Goal: Information Seeking & Learning: Learn about a topic

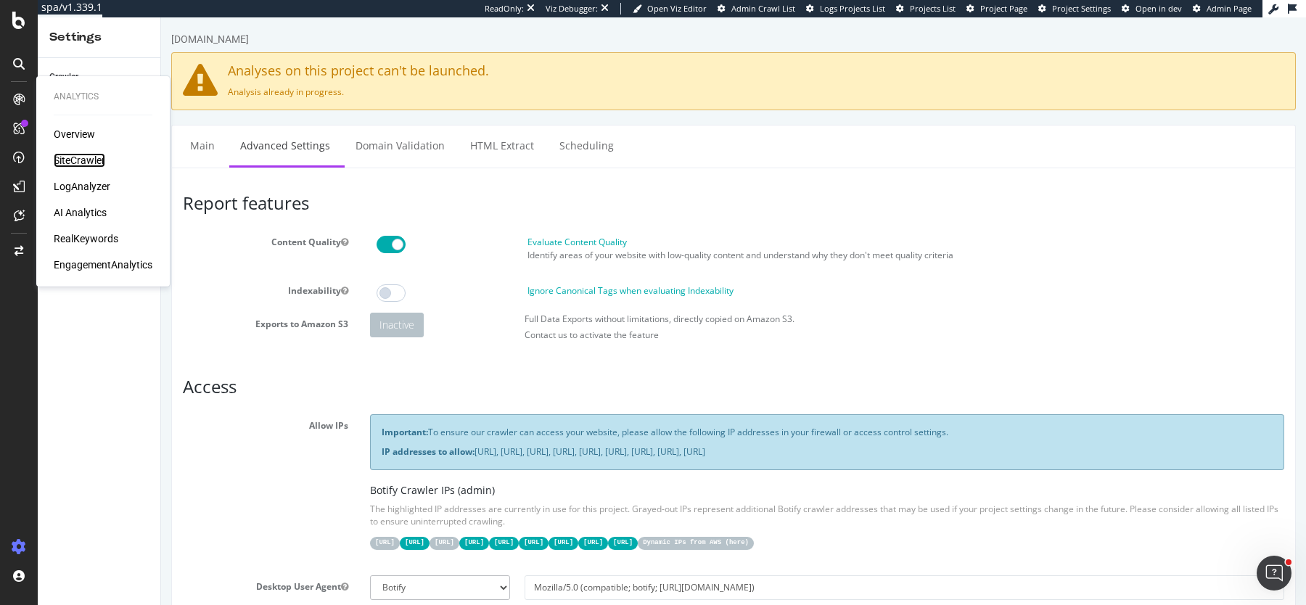
click at [90, 164] on div "SiteCrawler" at bounding box center [80, 160] width 52 height 15
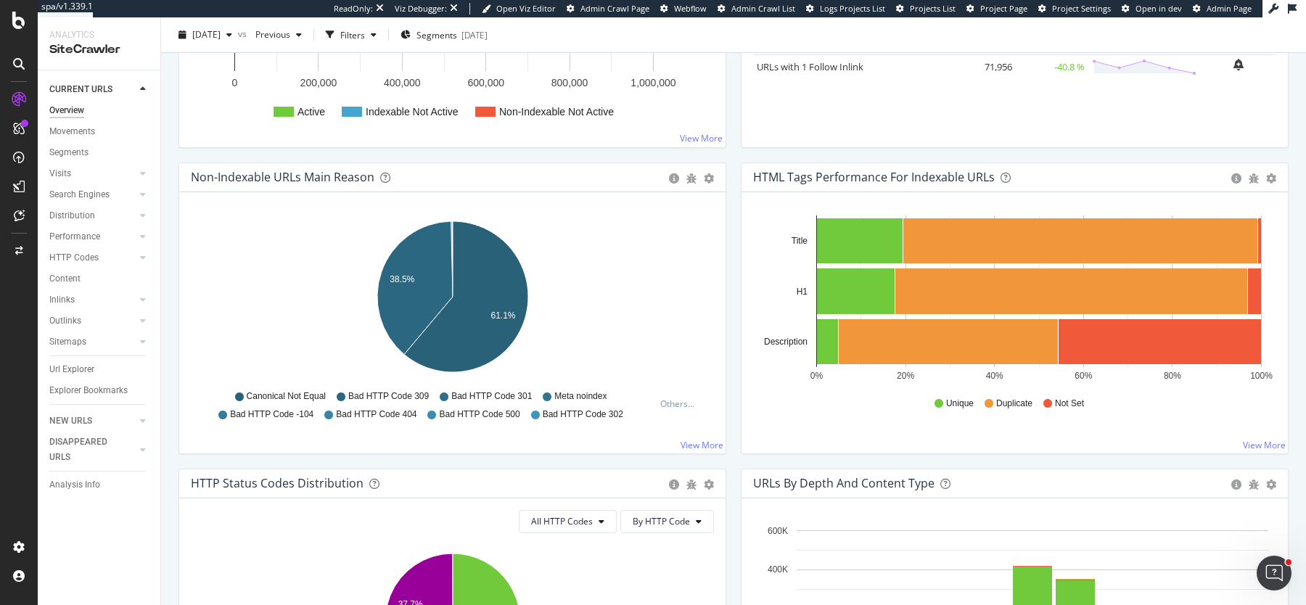
scroll to position [432, 0]
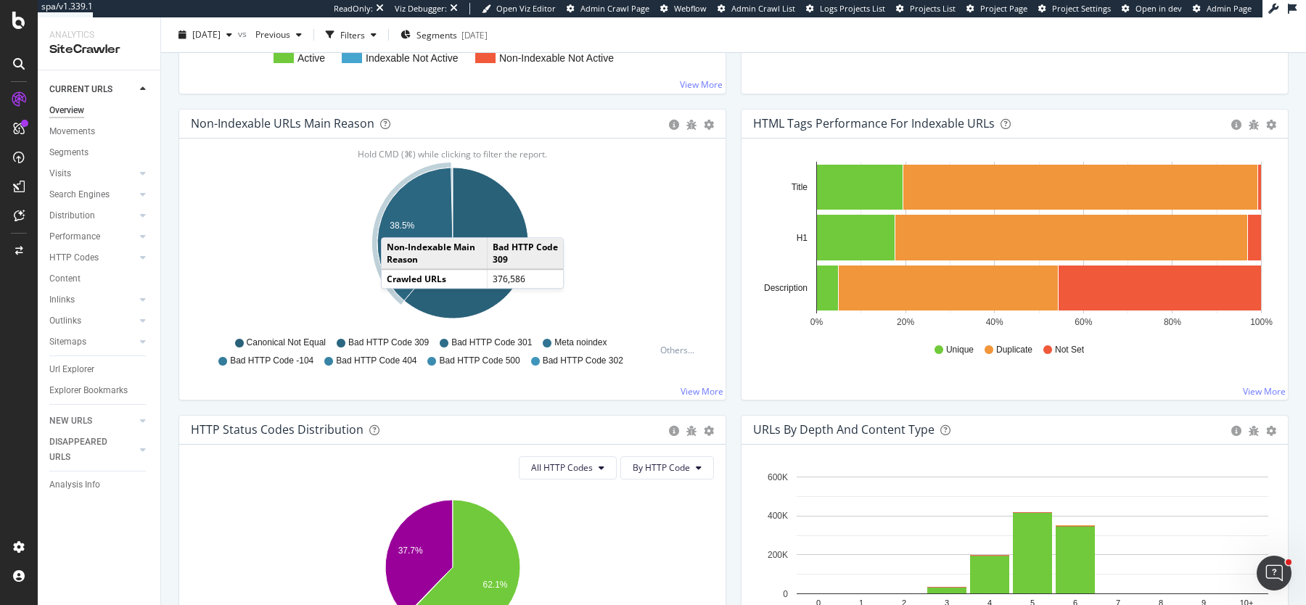
click at [395, 221] on text "38.5%" at bounding box center [402, 226] width 25 height 10
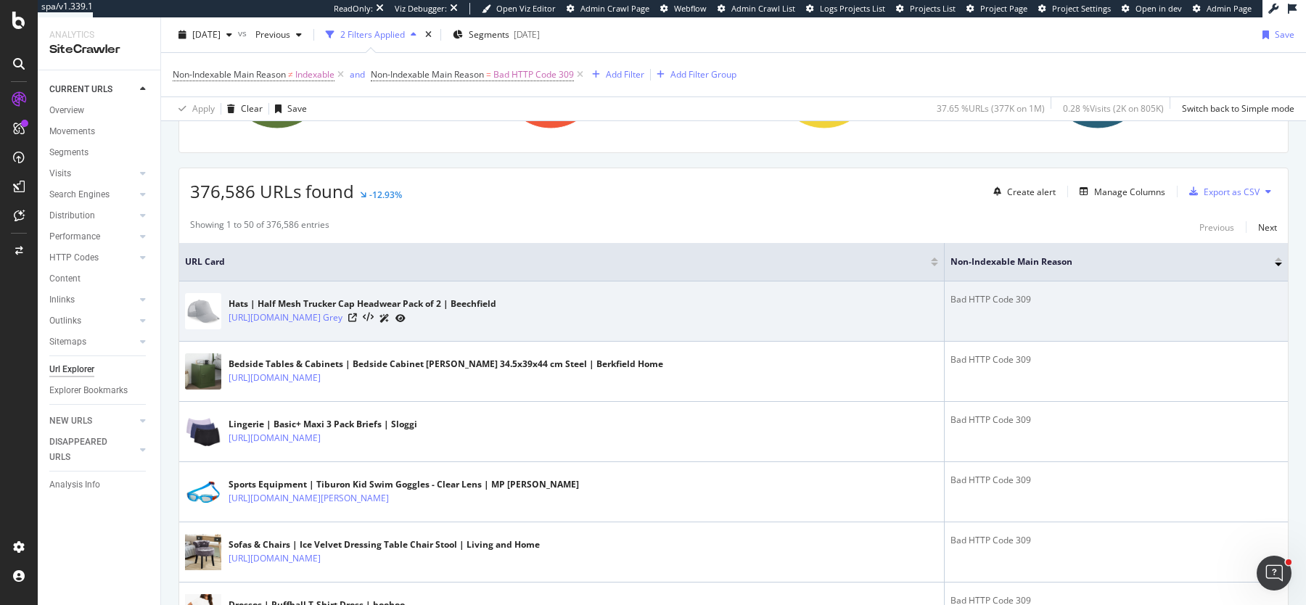
scroll to position [299, 0]
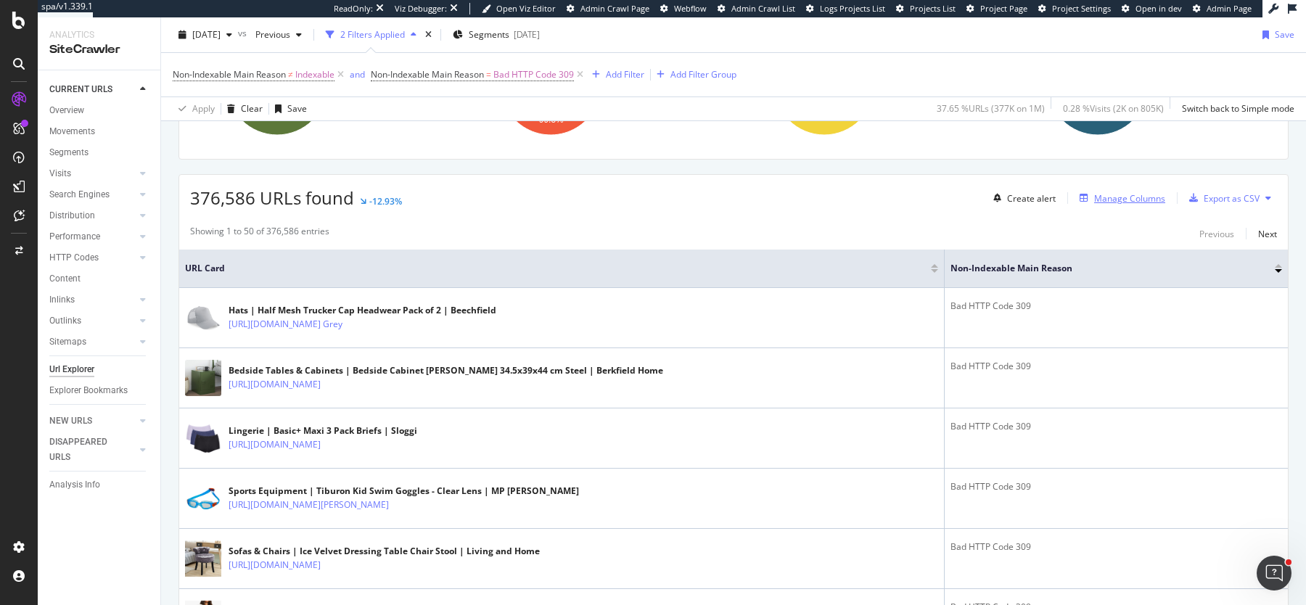
click at [1136, 194] on div "Manage Columns" at bounding box center [1129, 198] width 71 height 12
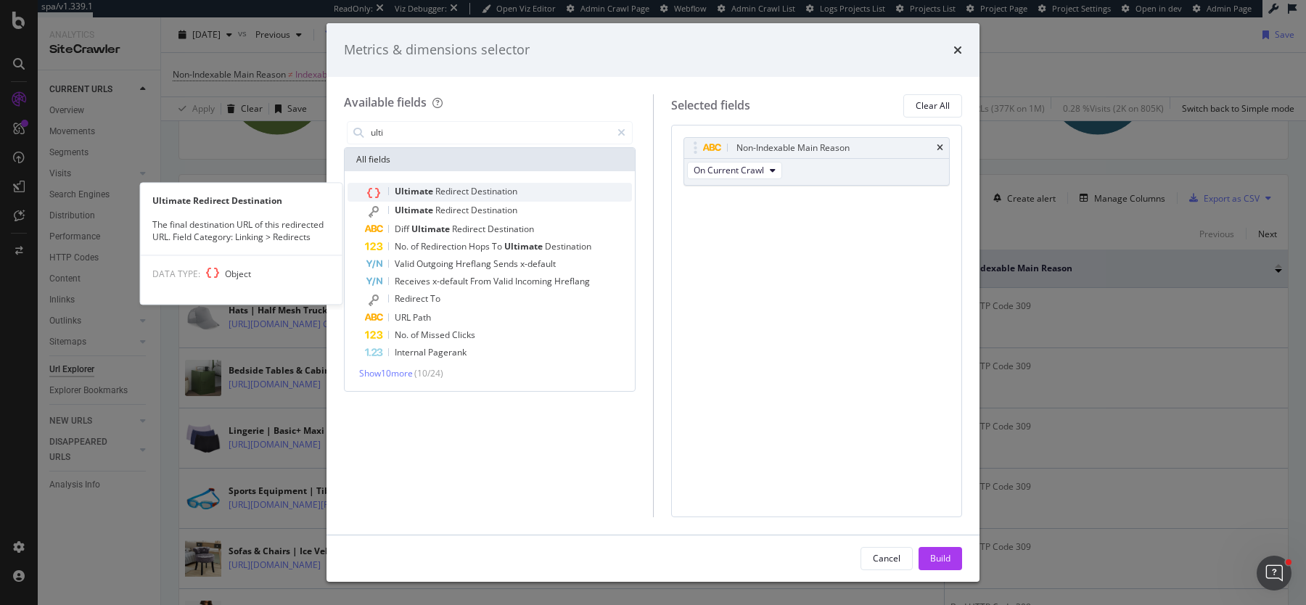
type input "ulti"
click at [556, 194] on div "Ultimate Redirect Destination" at bounding box center [498, 192] width 267 height 19
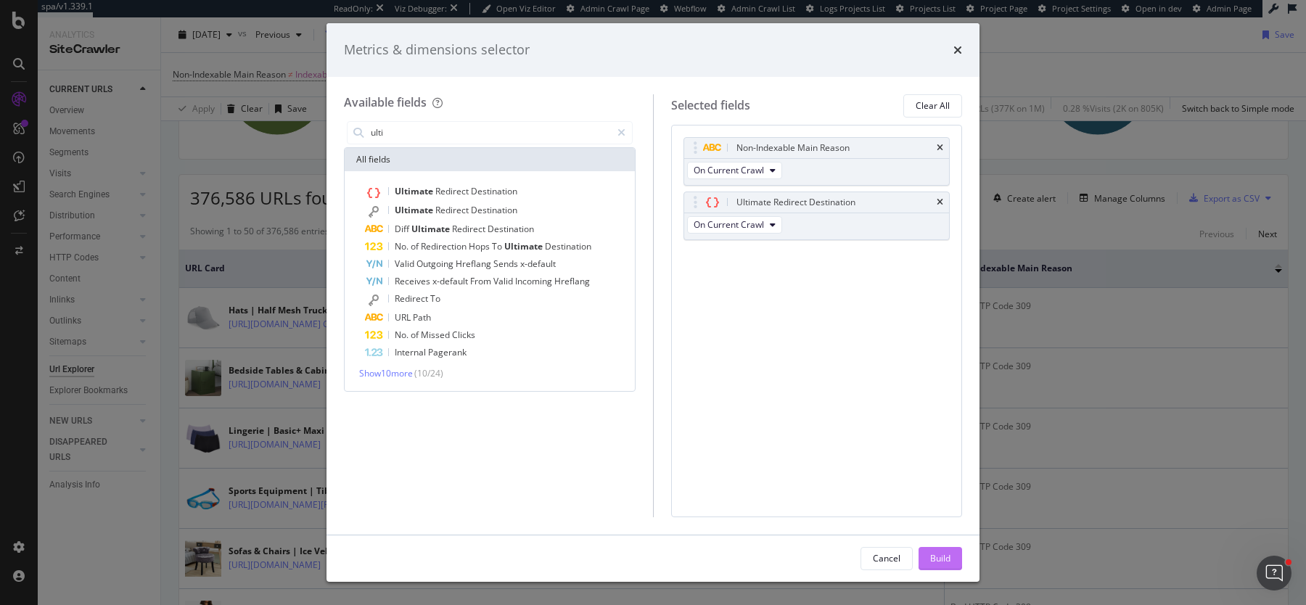
click at [947, 558] on div "Build" at bounding box center [940, 558] width 20 height 12
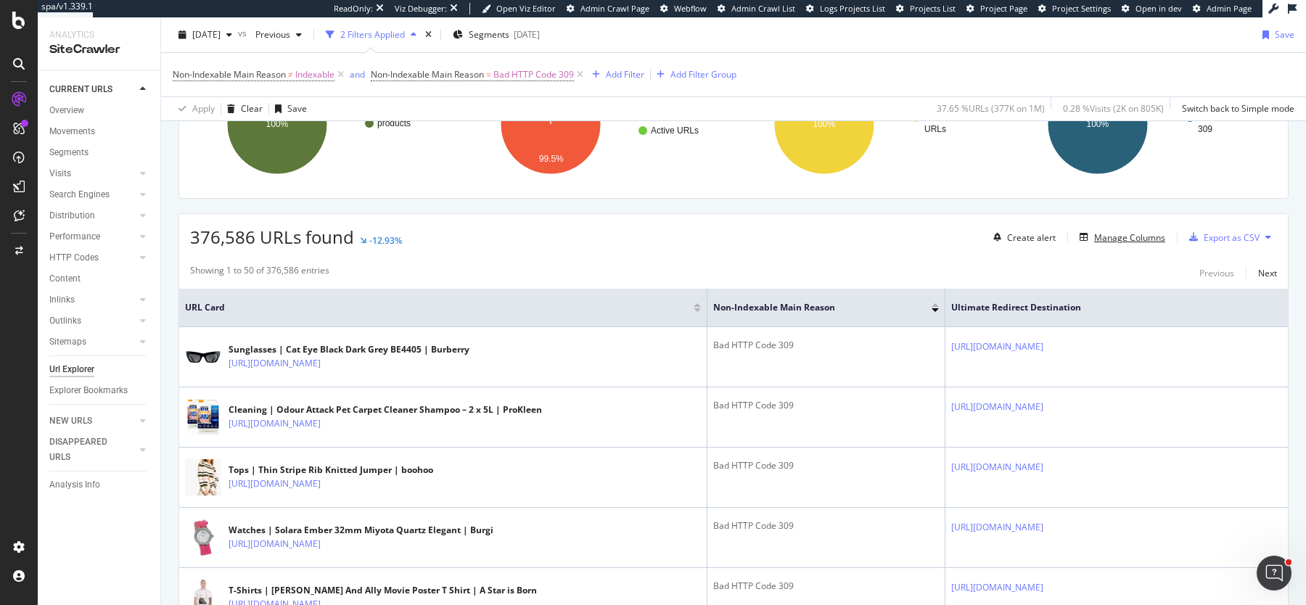
scroll to position [266, 0]
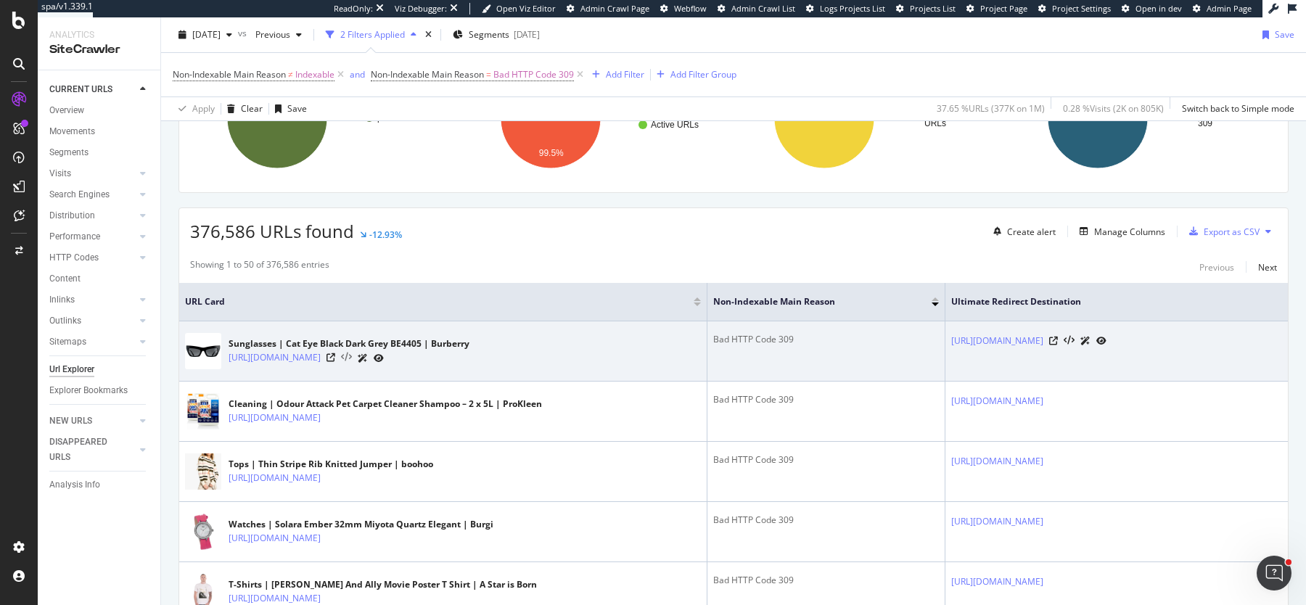
click at [352, 356] on icon at bounding box center [346, 358] width 11 height 10
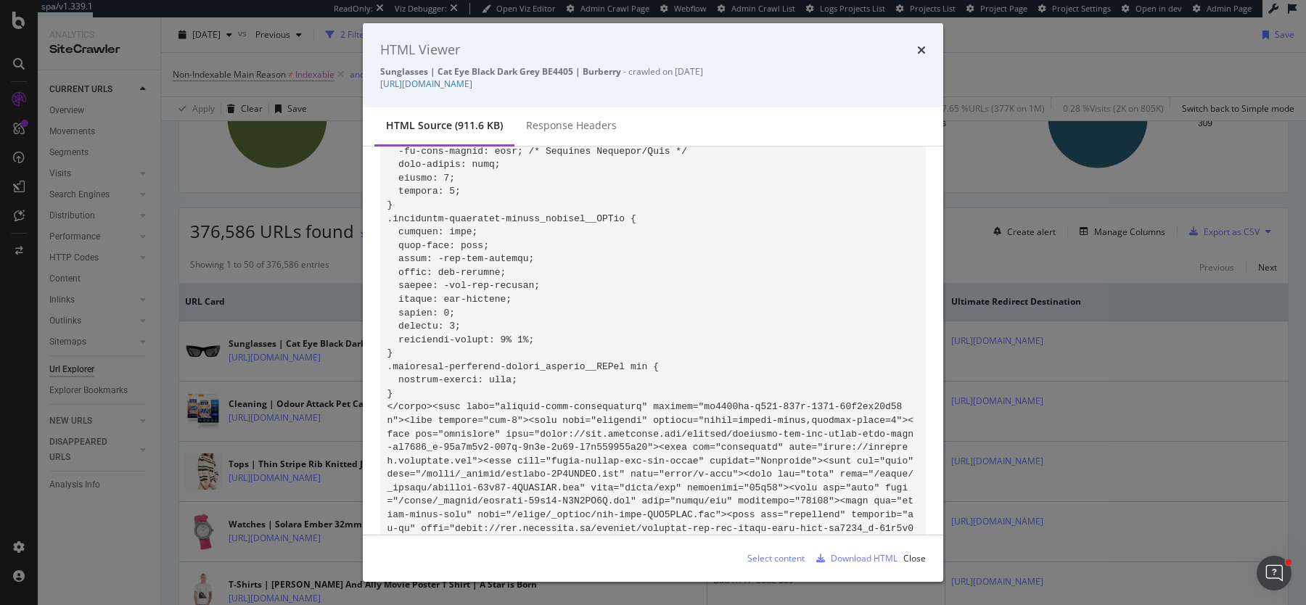
scroll to position [0, 0]
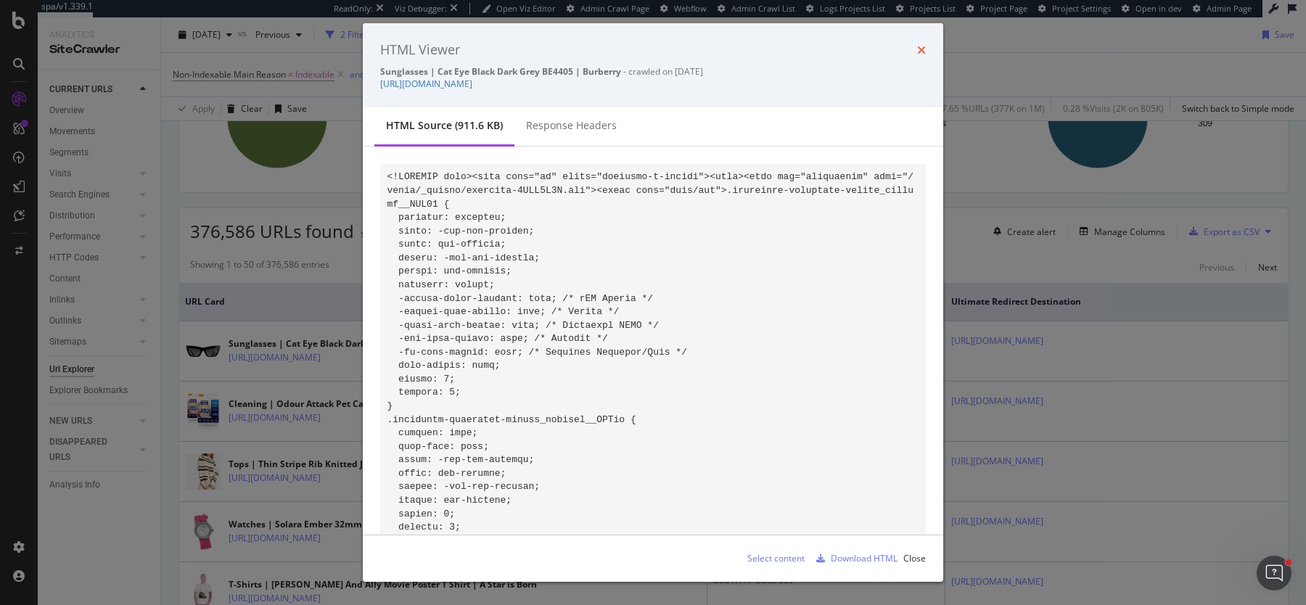
click at [923, 49] on icon "times" at bounding box center [921, 50] width 9 height 12
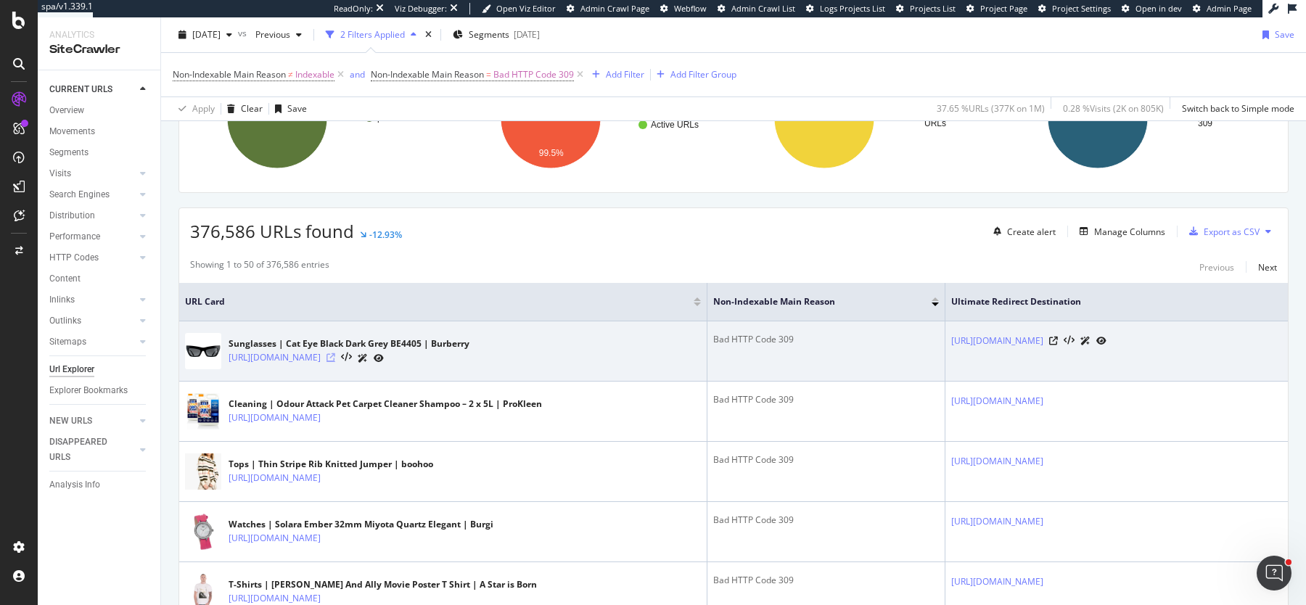
click at [335, 357] on icon at bounding box center [330, 357] width 9 height 9
